Goal: Communication & Community: Answer question/provide support

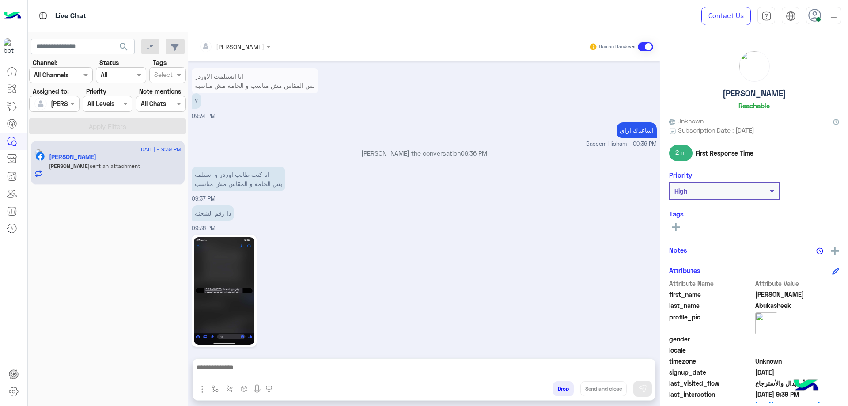
click at [247, 291] on img at bounding box center [224, 290] width 61 height 107
click at [270, 357] on div "Bassem Hisham Human Handover [DATE] . . 04:50 PM انا اتستلمت الاوردر بس المقاس …" at bounding box center [424, 220] width 472 height 377
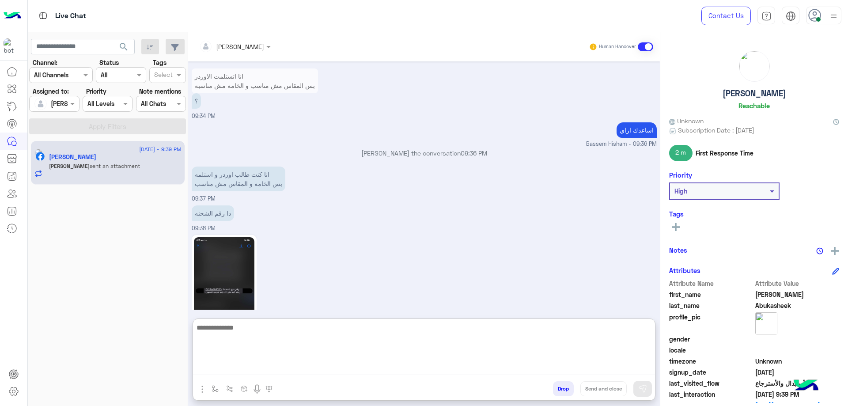
click at [275, 368] on textarea at bounding box center [424, 348] width 462 height 53
type textarea "**********"
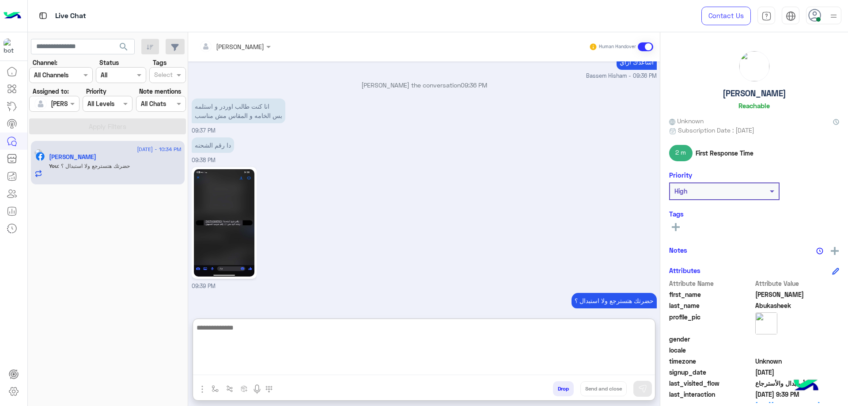
scroll to position [985, 0]
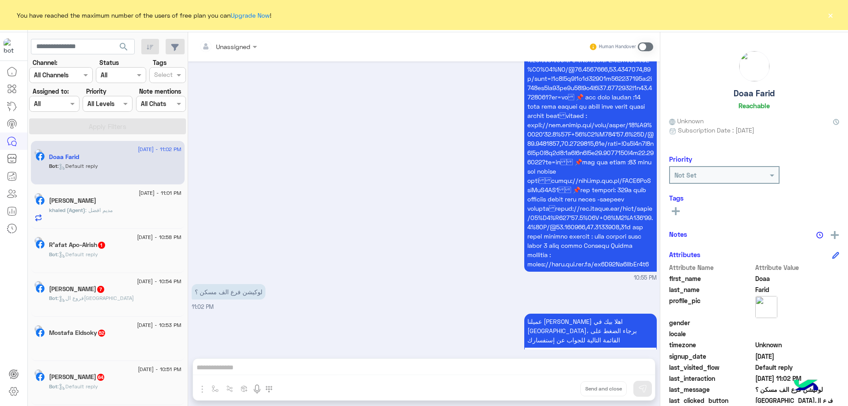
click at [66, 102] on div at bounding box center [54, 104] width 49 height 10
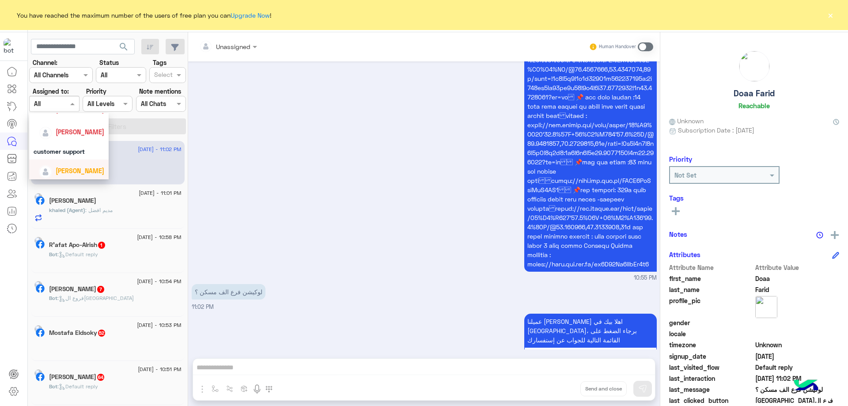
scroll to position [95, 0]
click at [77, 161] on div "[PERSON_NAME]" at bounding box center [71, 167] width 65 height 15
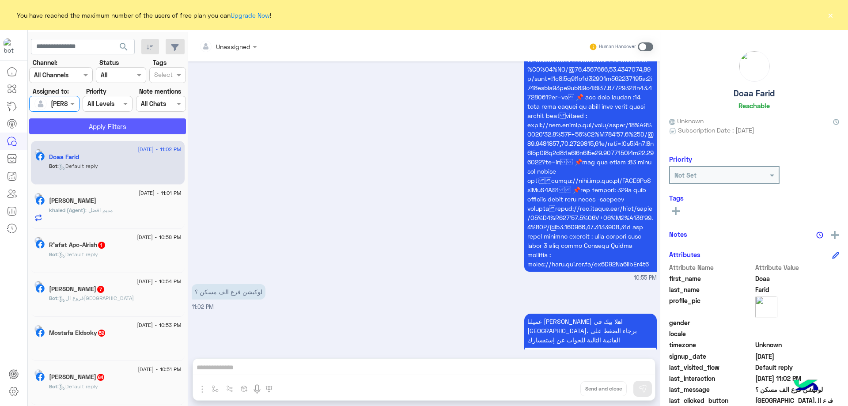
click at [122, 123] on button "Apply Filters" at bounding box center [107, 126] width 157 height 16
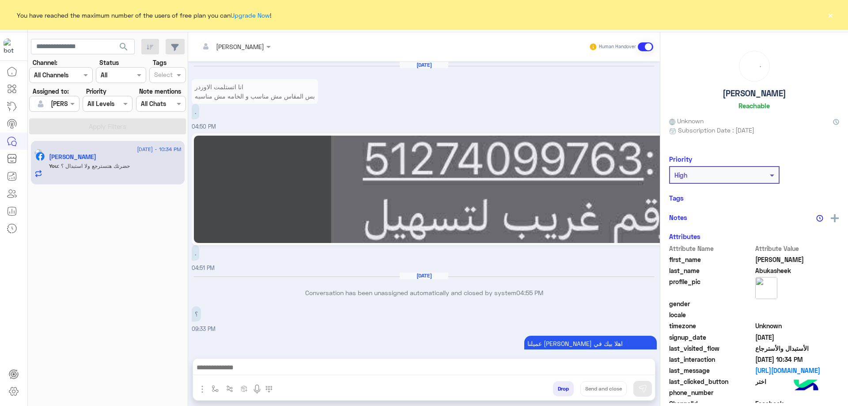
scroll to position [901, 0]
